Goal: Transaction & Acquisition: Obtain resource

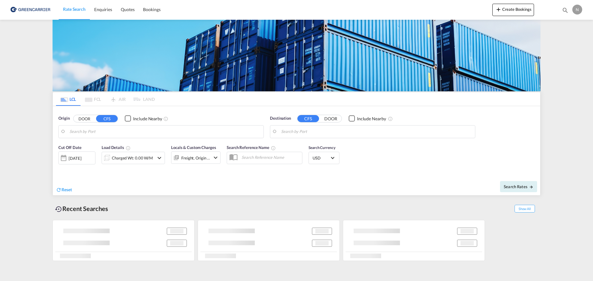
type input "DK-[STREET_ADDRESS] [GEOGRAPHIC_DATA], [GEOGRAPHIC_DATA][PERSON_NAME][GEOGRAPHI…"
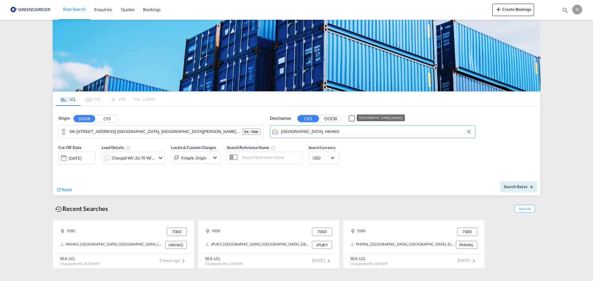
click at [329, 132] on input "[GEOGRAPHIC_DATA], HKHKG" at bounding box center [376, 131] width 191 height 9
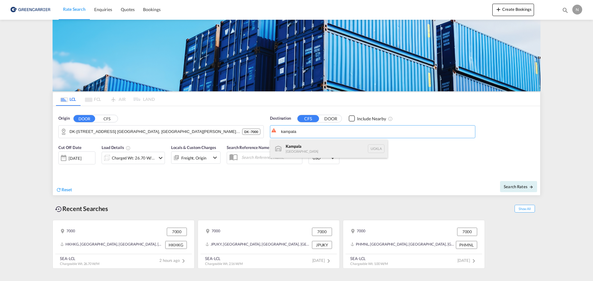
click at [325, 152] on div "Kampala [GEOGRAPHIC_DATA] [GEOGRAPHIC_DATA]" at bounding box center [328, 149] width 117 height 19
type input "Kampala, UGKLA"
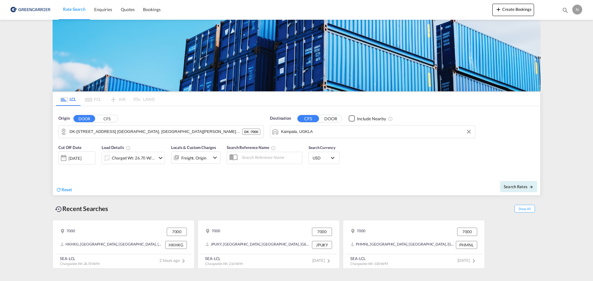
click at [160, 157] on md-icon "icon-chevron-down" at bounding box center [160, 157] width 7 height 7
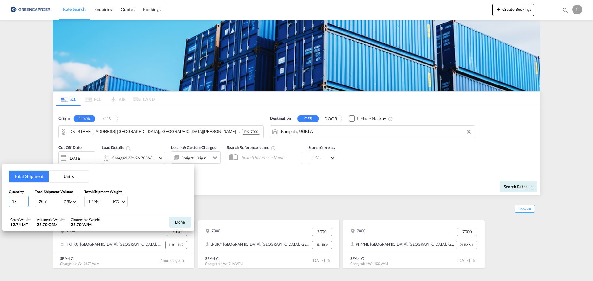
drag, startPoint x: 18, startPoint y: 201, endPoint x: 0, endPoint y: 200, distance: 17.6
click at [0, 200] on div "Total Shipment Units Quantity 13 Total Shipment Volume 26.7 CBM CBM CFT Total S…" at bounding box center [296, 140] width 593 height 281
type input "28"
click at [50, 204] on input "26.7" at bounding box center [50, 201] width 25 height 10
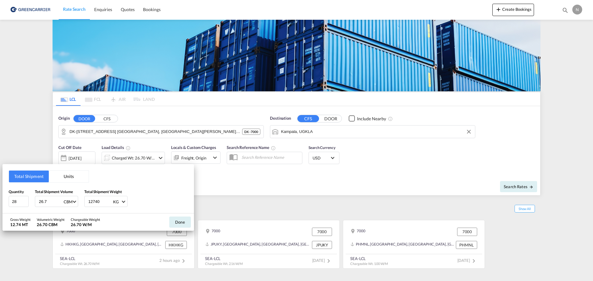
click at [50, 204] on input "26.7" at bounding box center [50, 201] width 25 height 10
type input "15"
type input "15.9"
click at [50, 204] on input "15.9" at bounding box center [50, 201] width 25 height 10
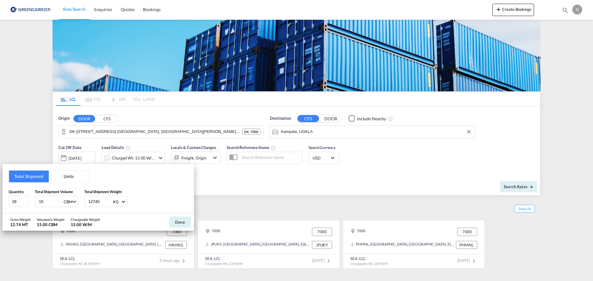
type input "15.9"
type input "2464"
click at [183, 224] on button "Done" at bounding box center [180, 222] width 22 height 11
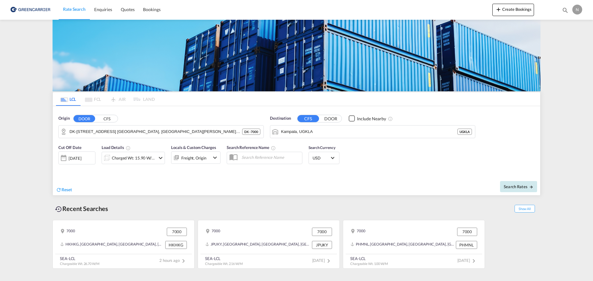
click at [523, 188] on span "Search Rates" at bounding box center [518, 186] width 30 height 5
type input "7000 to UGKLA / [DATE]"
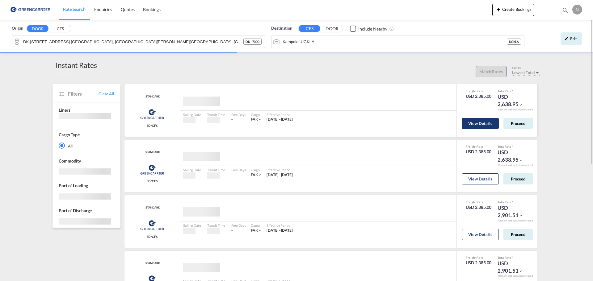
click at [485, 125] on button "View Details" at bounding box center [479, 123] width 37 height 11
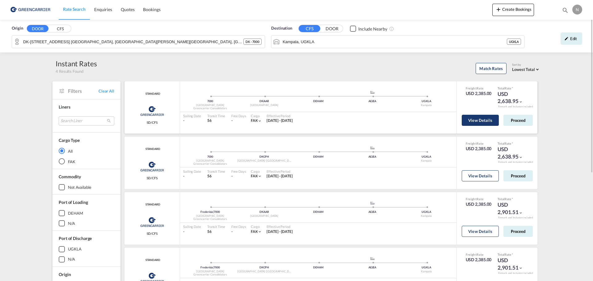
click at [480, 119] on button "View Details" at bounding box center [479, 120] width 37 height 11
